Goal: Task Accomplishment & Management: Manage account settings

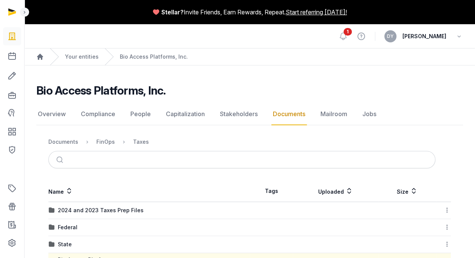
scroll to position [67, 0]
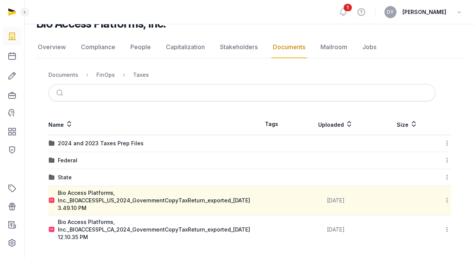
click at [282, 48] on link "Documents" at bounding box center [288, 47] width 35 height 22
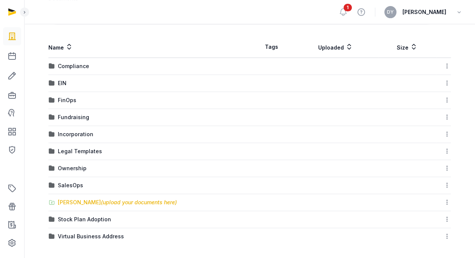
click at [85, 198] on div "[PERSON_NAME] (upload your documents here)" at bounding box center [117, 202] width 119 height 8
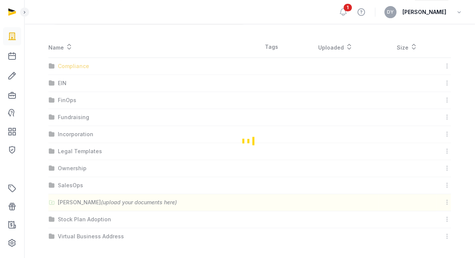
scroll to position [9, 0]
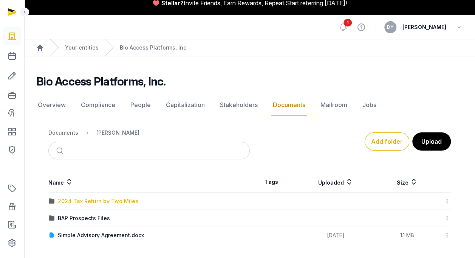
click at [80, 200] on div "2024 Tax Return by Two Miles" at bounding box center [98, 201] width 80 height 8
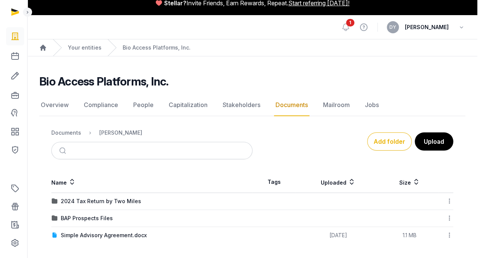
scroll to position [0, 0]
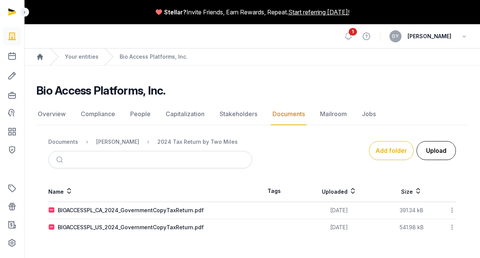
click at [440, 147] on button "Upload" at bounding box center [436, 150] width 39 height 19
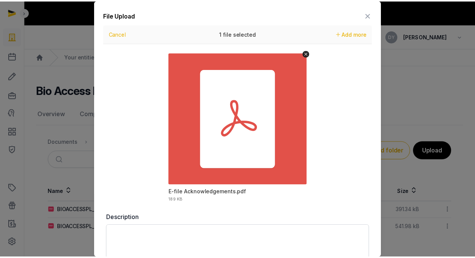
scroll to position [43, 0]
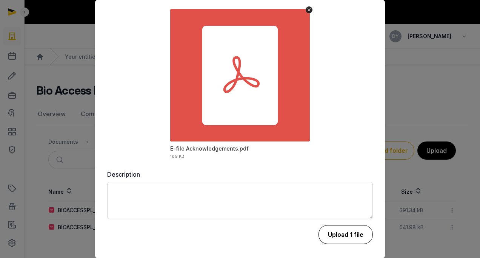
click at [338, 233] on button "Upload 1 file" at bounding box center [346, 234] width 54 height 19
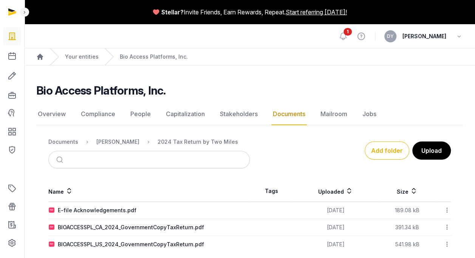
scroll to position [9, 0]
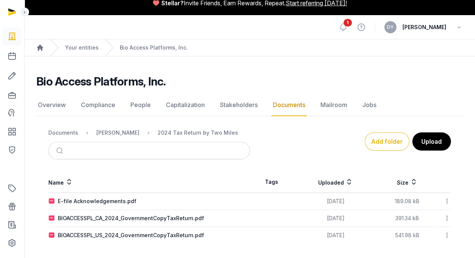
click at [444, 200] on icon at bounding box center [446, 201] width 7 height 8
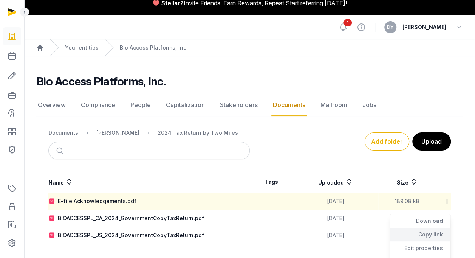
click at [432, 231] on div "Copy link" at bounding box center [420, 234] width 60 height 14
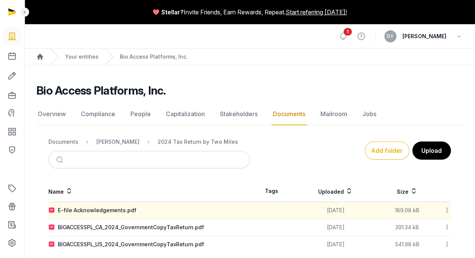
scroll to position [9, 0]
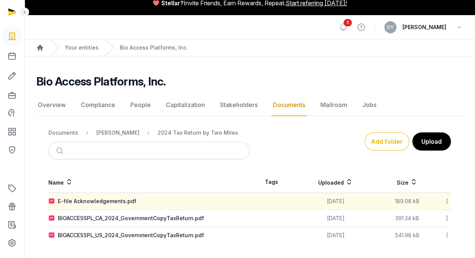
click at [447, 202] on icon at bounding box center [446, 201] width 7 height 8
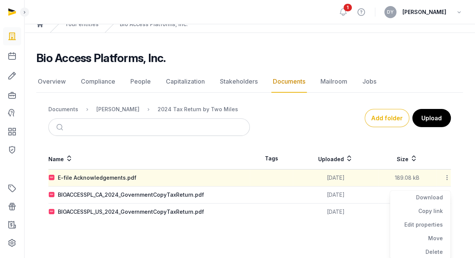
click at [470, 128] on div "Bio Access Platforms, Inc. Documents Overview Compliance People Capitalization …" at bounding box center [249, 135] width 450 height 169
